Goal: Task Accomplishment & Management: Manage account settings

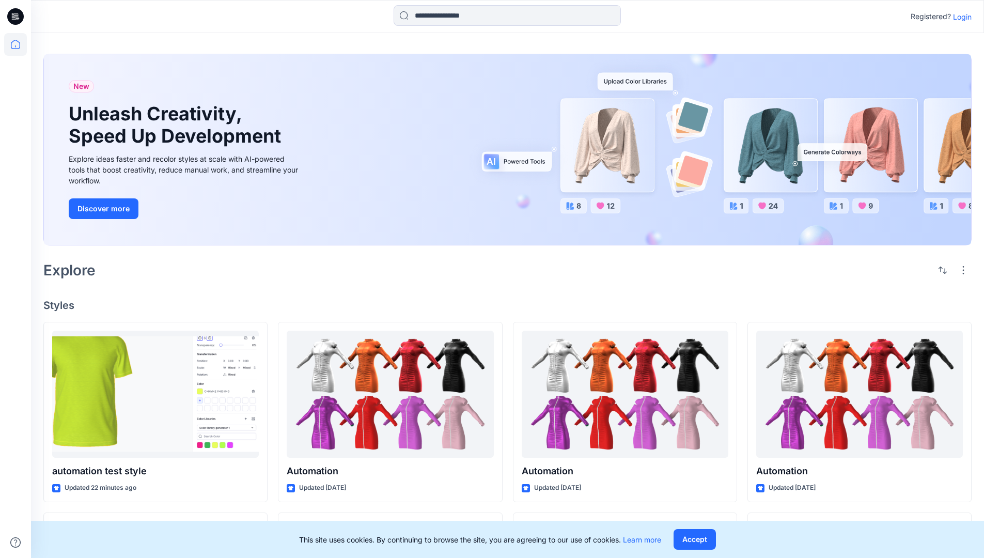
click at [960, 17] on p "Login" at bounding box center [962, 16] width 19 height 11
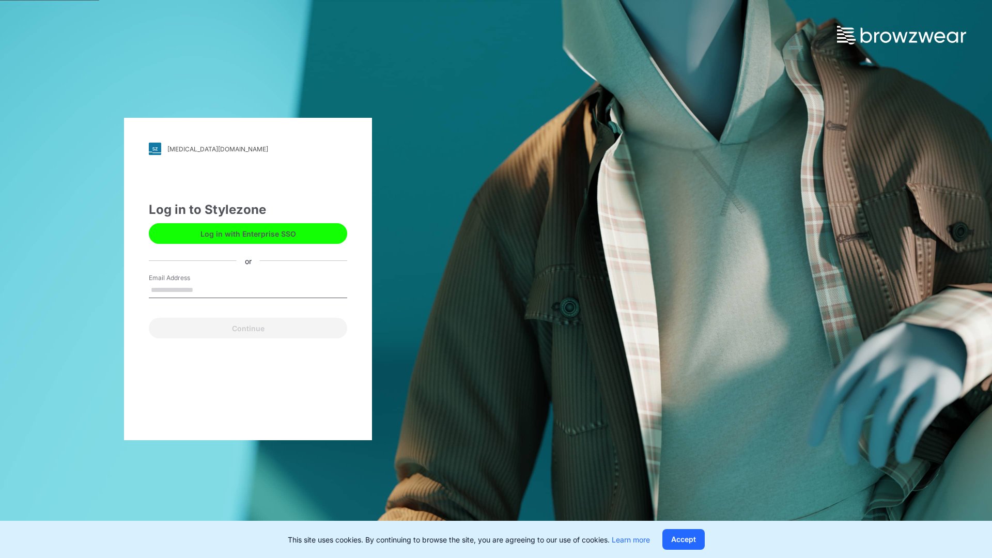
click at [204, 289] on input "Email Address" at bounding box center [248, 291] width 198 height 16
type input "**********"
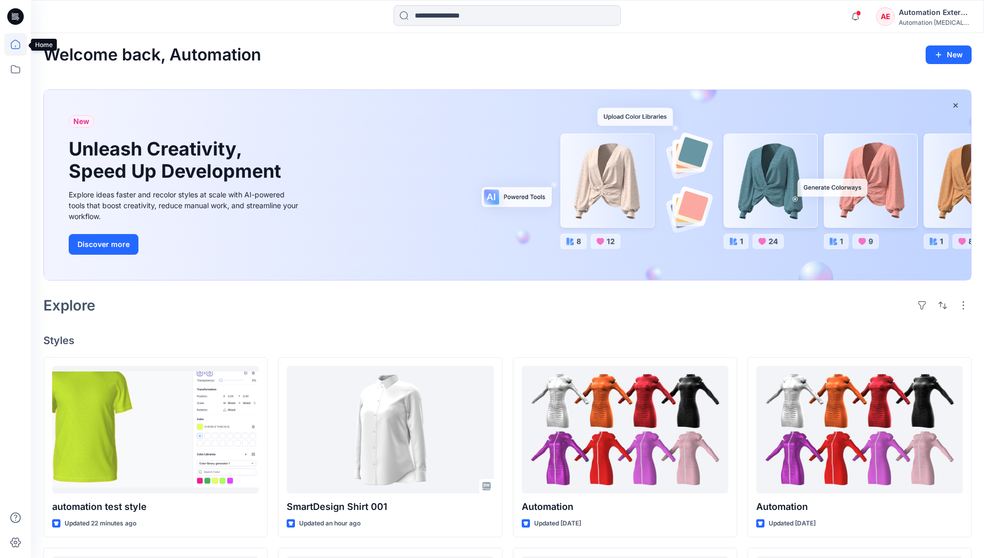
click at [20, 44] on icon at bounding box center [15, 44] width 9 height 9
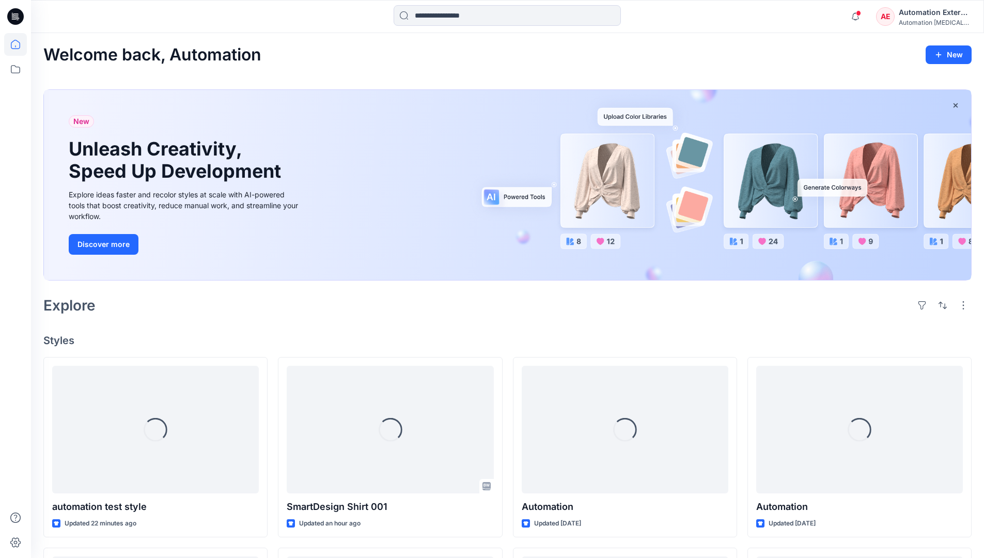
click at [896, 20] on div "AE Automation External Automation testim..." at bounding box center [923, 16] width 95 height 21
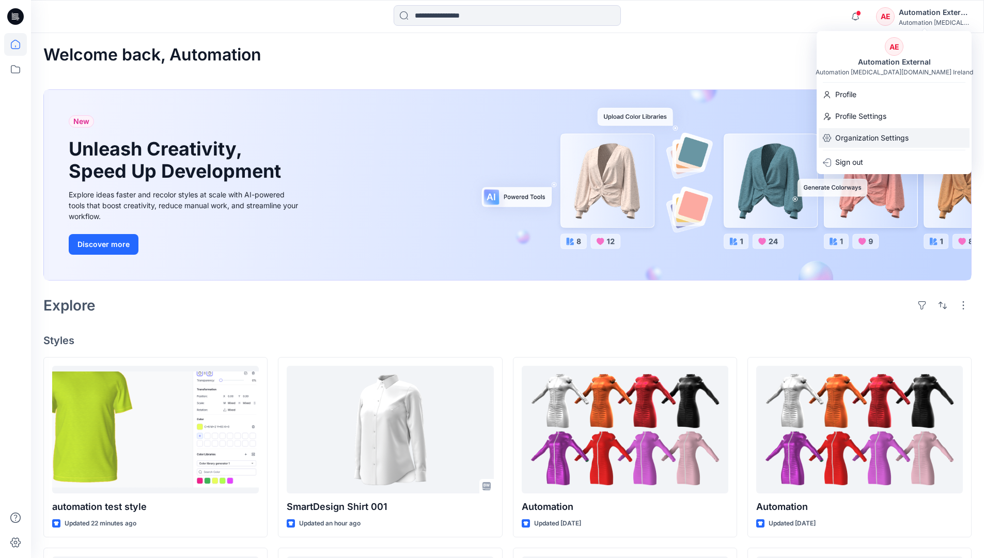
click at [870, 136] on p "Organization Settings" at bounding box center [872, 138] width 73 height 20
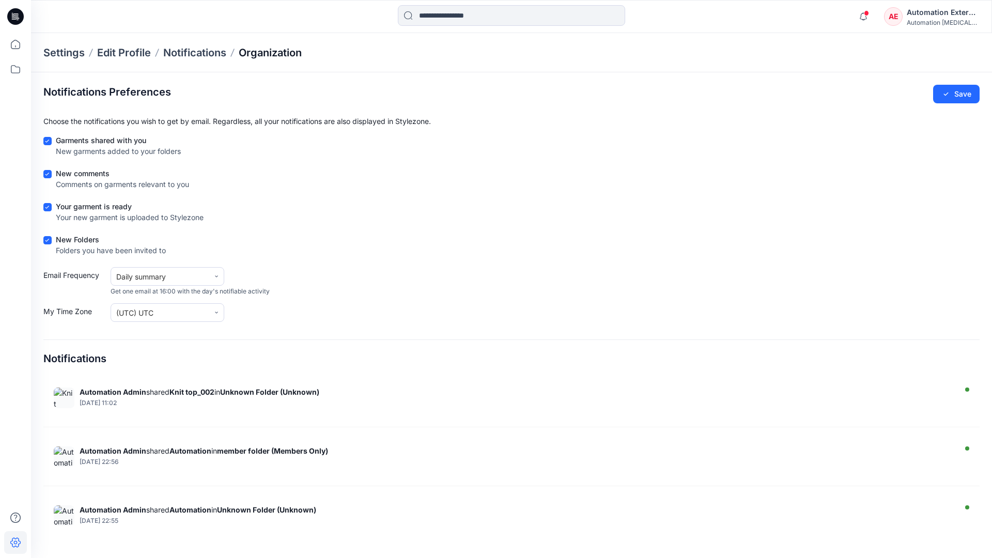
click at [271, 51] on p "Organization" at bounding box center [270, 52] width 63 height 14
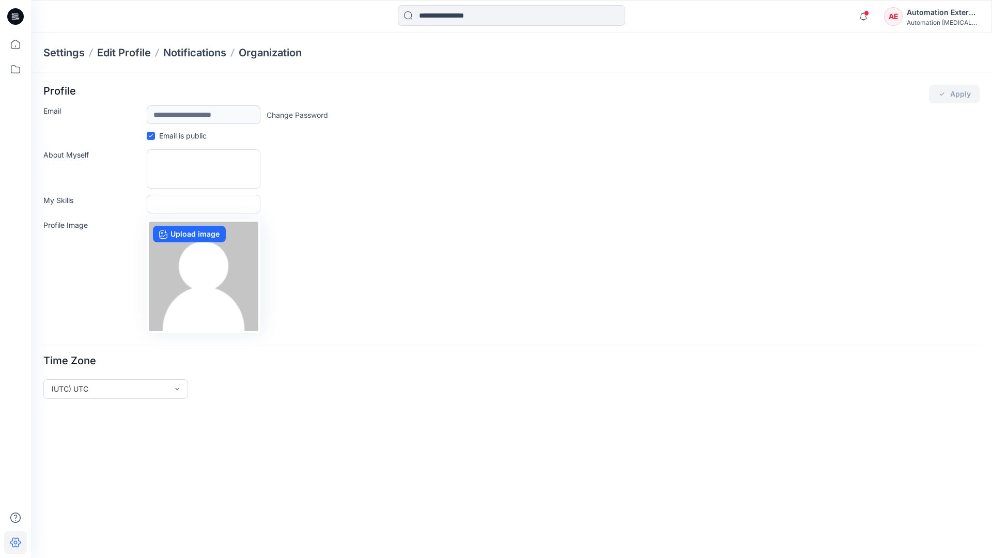
click at [944, 16] on div "Automation External" at bounding box center [943, 12] width 72 height 12
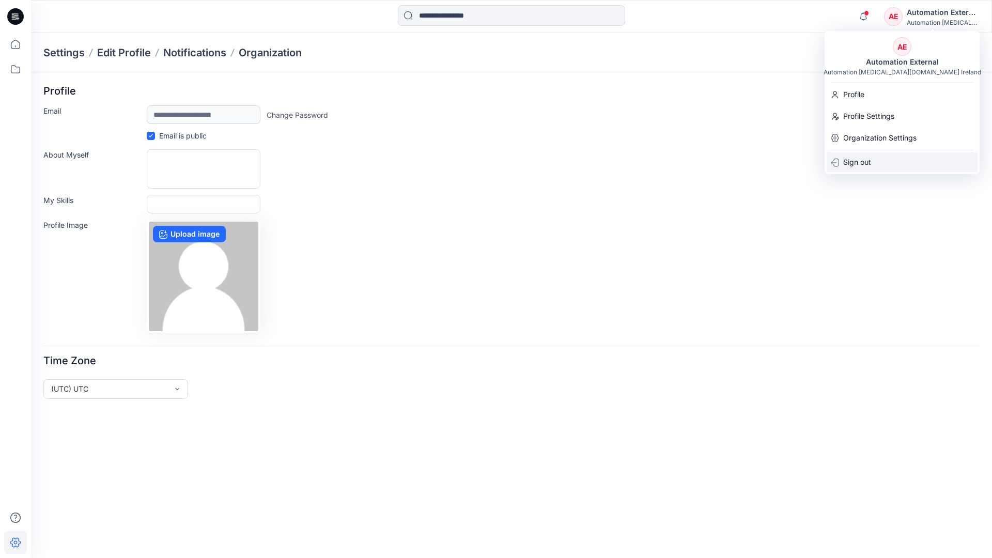
click at [877, 161] on div "Sign out" at bounding box center [902, 162] width 151 height 20
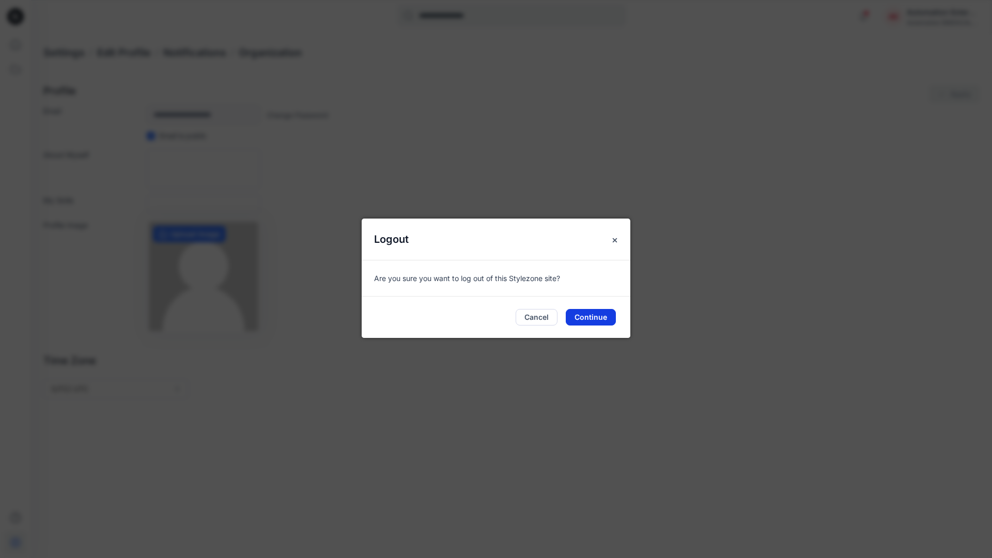
click at [597, 313] on button "Continue" at bounding box center [591, 317] width 50 height 17
